Goal: Information Seeking & Learning: Learn about a topic

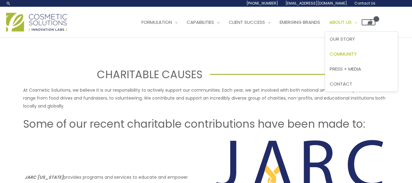
click at [352, 24] on span "About Us" at bounding box center [341, 22] width 22 height 6
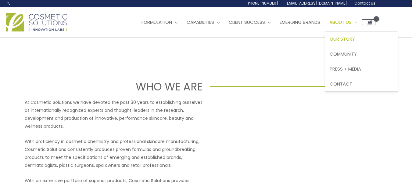
click at [355, 36] on span "Our Story" at bounding box center [342, 39] width 25 height 6
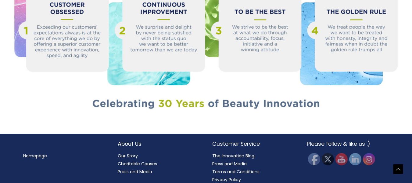
click at [195, 79] on img at bounding box center [206, 23] width 412 height 185
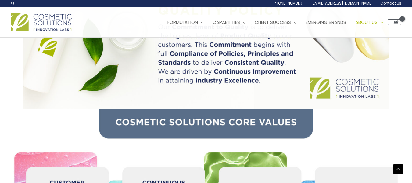
scroll to position [314, 0]
